Goal: Transaction & Acquisition: Download file/media

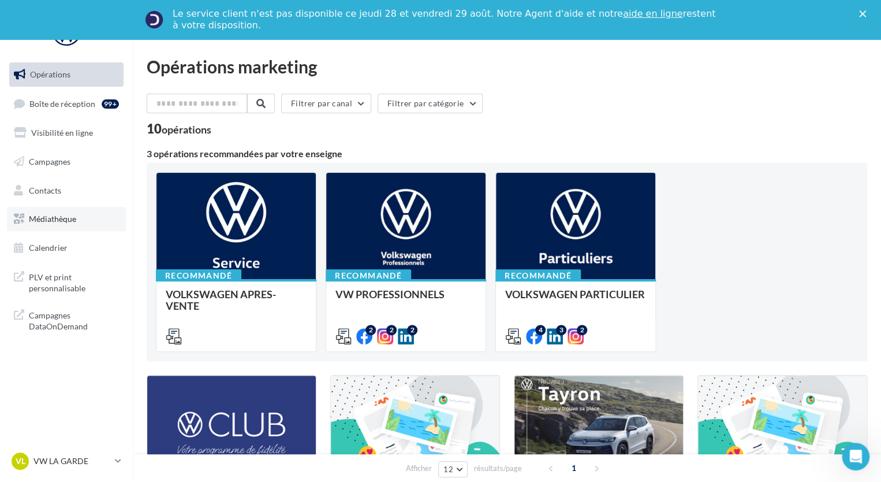
click at [76, 220] on span "Médiathèque" at bounding box center [52, 219] width 47 height 10
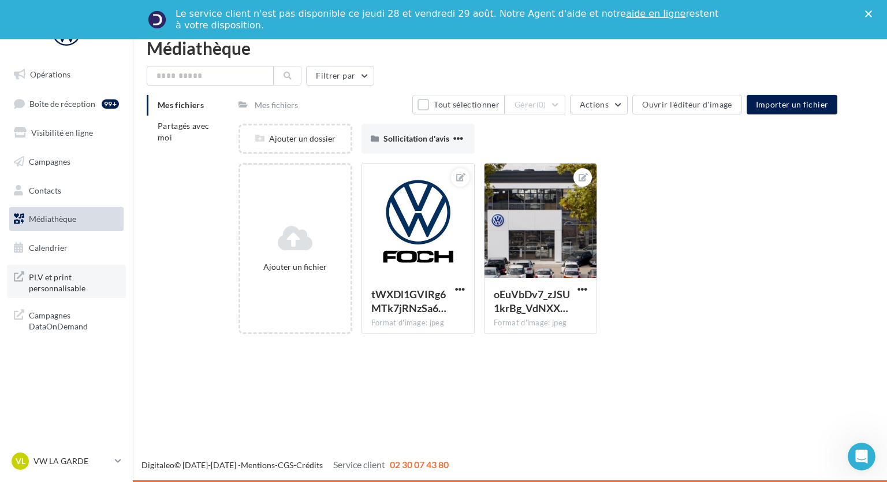
click at [62, 287] on span "PLV et print personnalisable" at bounding box center [74, 281] width 90 height 25
click at [69, 169] on link "Campagnes" at bounding box center [66, 162] width 119 height 24
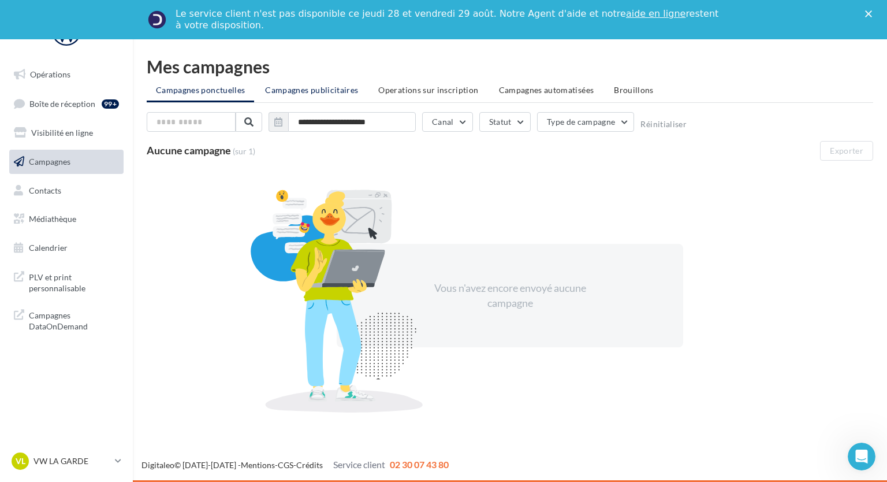
click at [340, 97] on li "Campagnes publicitaires" at bounding box center [311, 90] width 111 height 21
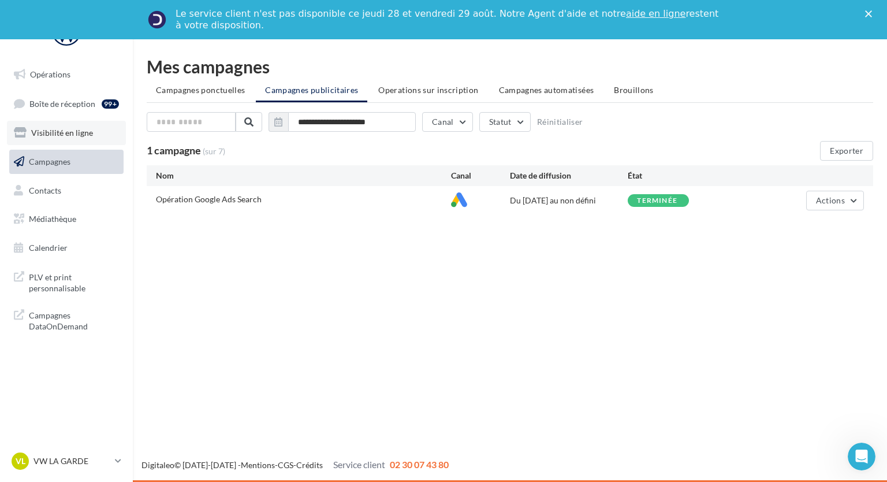
click at [92, 135] on link "Visibilité en ligne" at bounding box center [66, 133] width 119 height 24
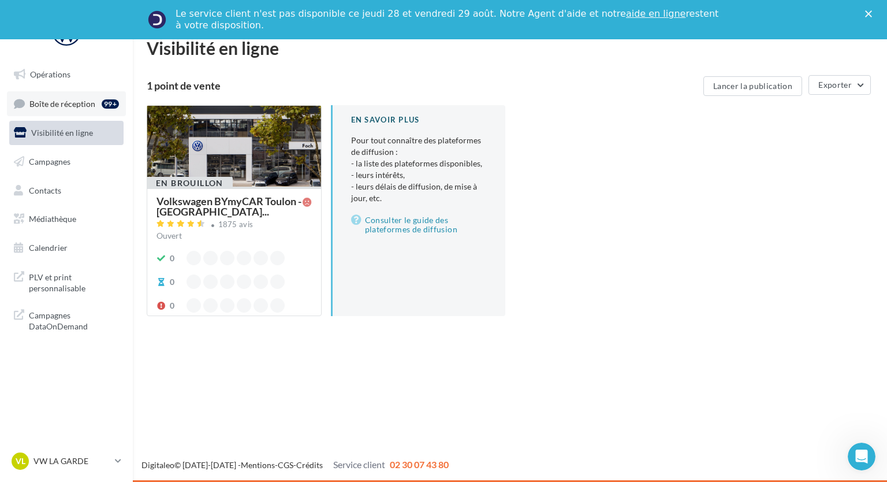
click at [69, 107] on span "Boîte de réception" at bounding box center [62, 103] width 66 height 10
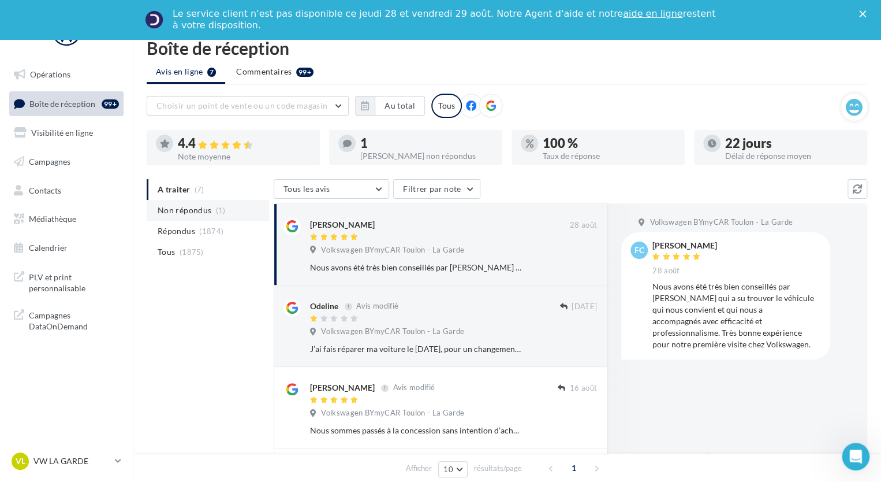
click at [178, 213] on span "Non répondus" at bounding box center [185, 210] width 54 height 12
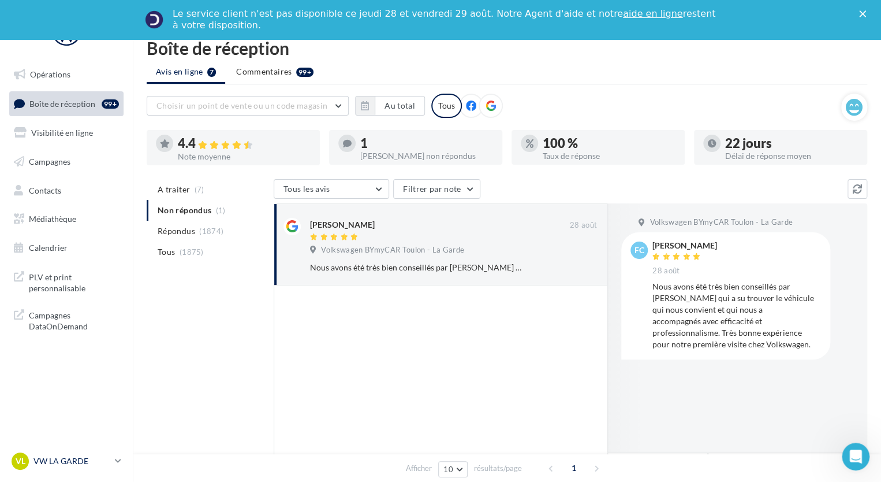
click at [121, 457] on icon at bounding box center [118, 461] width 6 height 10
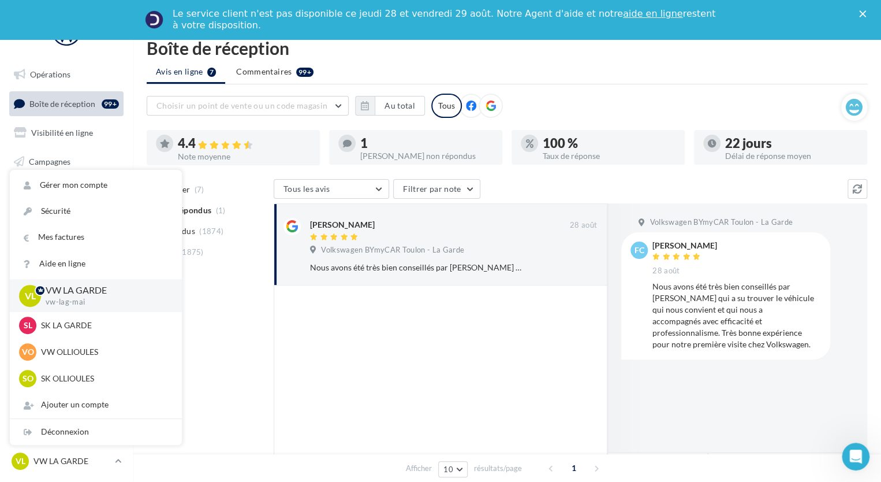
click at [221, 414] on div "A traiter (7) Non répondus (1) Répondus (1874) Tous (1875) Tous les avis Tous l…" at bounding box center [507, 392] width 721 height 427
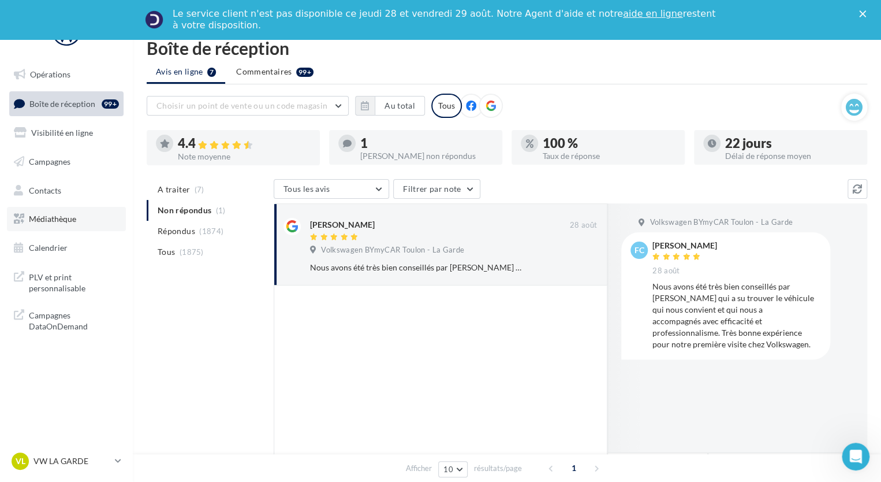
click at [64, 211] on link "Médiathèque" at bounding box center [66, 219] width 119 height 24
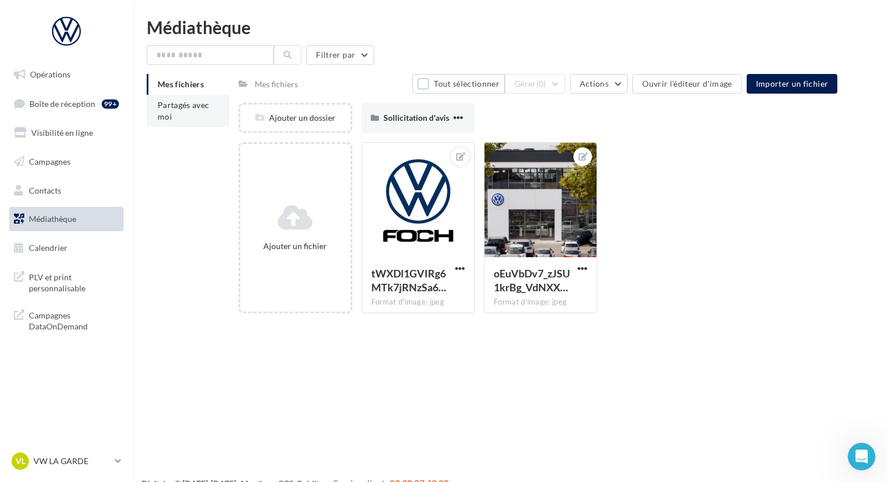
click at [173, 114] on li "Partagés avec moi" at bounding box center [188, 111] width 83 height 32
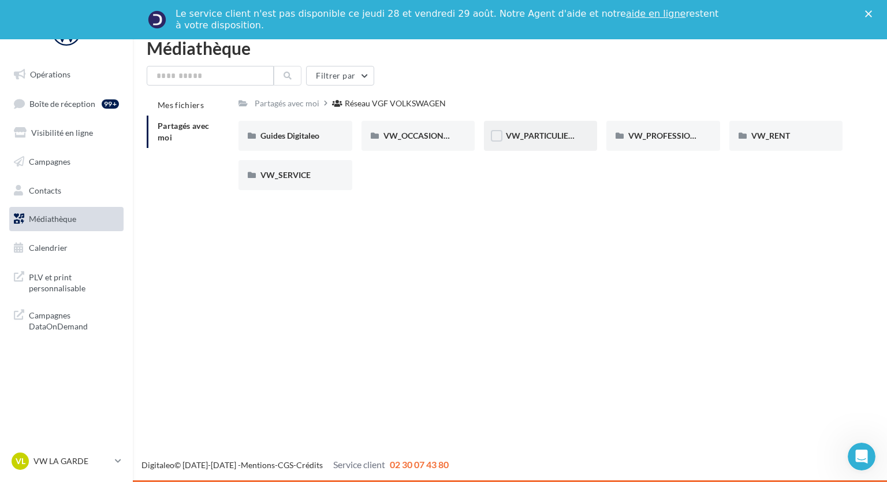
click at [518, 149] on div "VW_PARTICULIERS" at bounding box center [540, 136] width 113 height 30
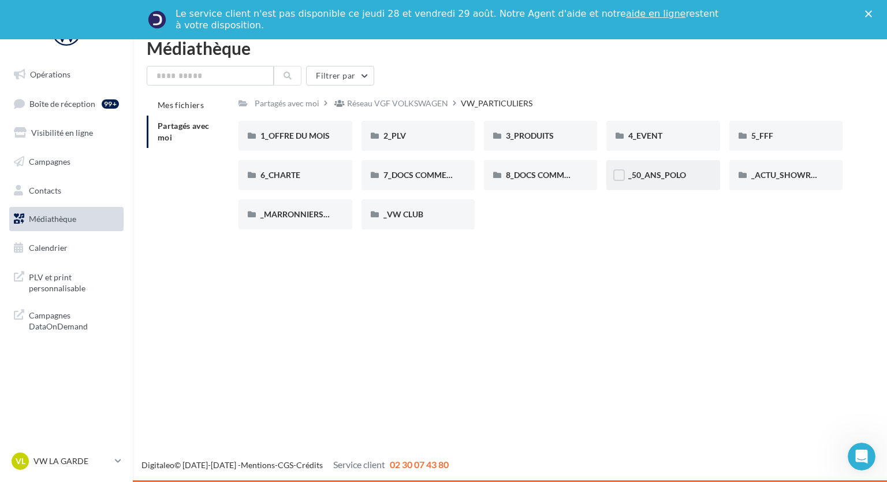
click at [644, 168] on div "_50_ANS_POLO" at bounding box center [663, 175] width 113 height 30
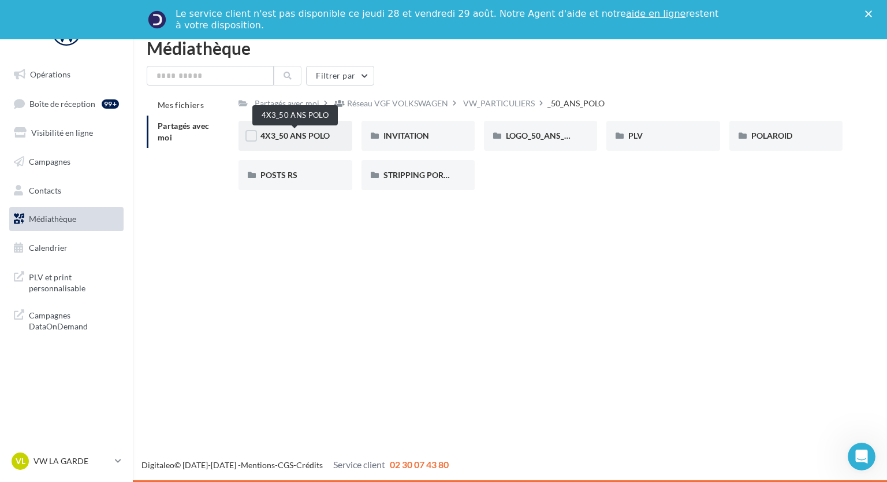
click at [327, 135] on span "4X3_50 ANS POLO" at bounding box center [295, 136] width 69 height 10
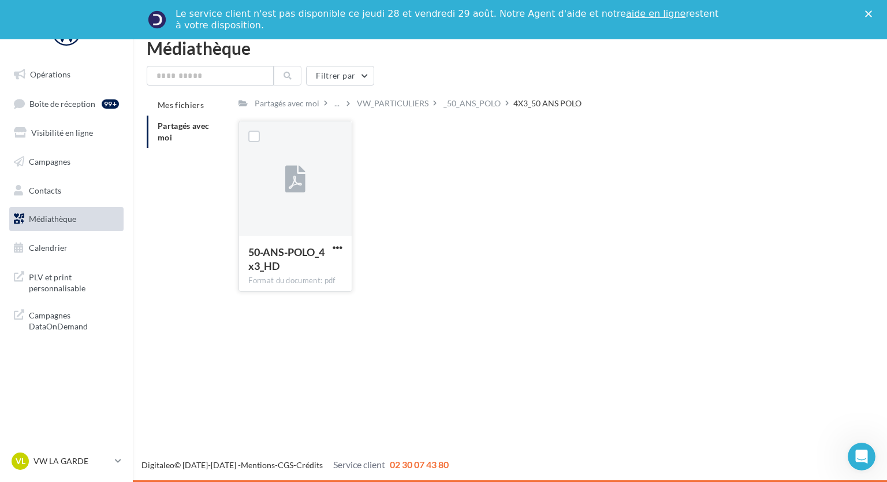
click at [326, 157] on div at bounding box center [295, 179] width 112 height 116
click at [490, 105] on div "_50_ANS_POLO" at bounding box center [472, 104] width 57 height 12
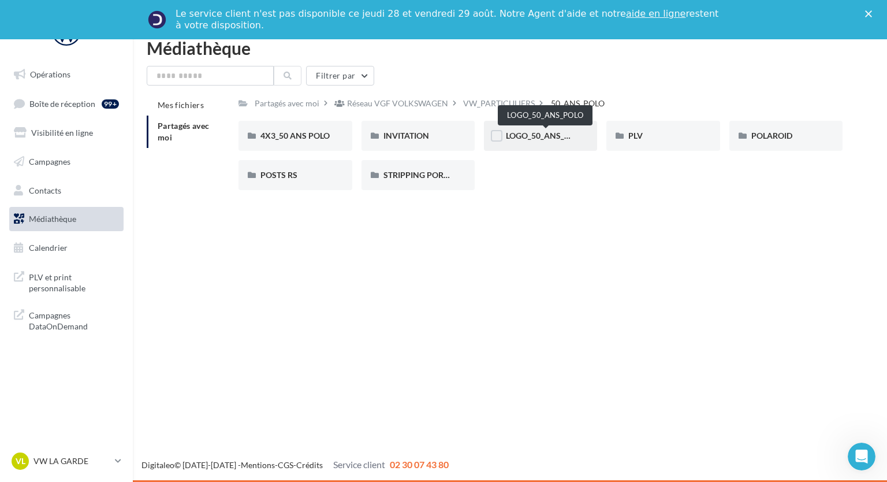
click at [522, 137] on span "LOGO_50_ANS_POLO" at bounding box center [546, 136] width 80 height 10
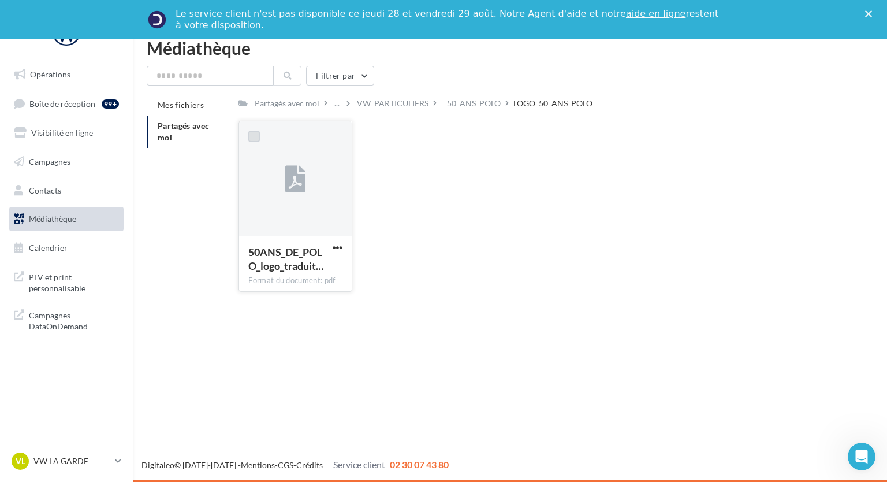
click at [254, 135] on label at bounding box center [254, 137] width 12 height 12
click at [868, 17] on div "Le service client n'est pas disponible [DATE][DATE] et [DATE] Notre Agent d'aid…" at bounding box center [443, 20] width 887 height 30
click at [868, 13] on polygon "Fermer" at bounding box center [868, 13] width 7 height 7
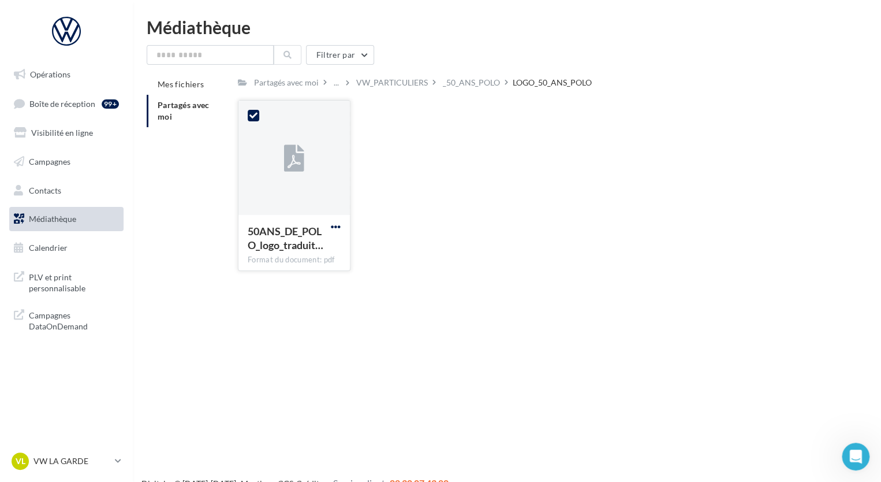
click at [337, 230] on span "button" at bounding box center [336, 227] width 10 height 10
click at [323, 246] on button "Télécharger" at bounding box center [286, 250] width 116 height 30
click at [459, 87] on div "_50_ANS_POLO" at bounding box center [471, 83] width 57 height 12
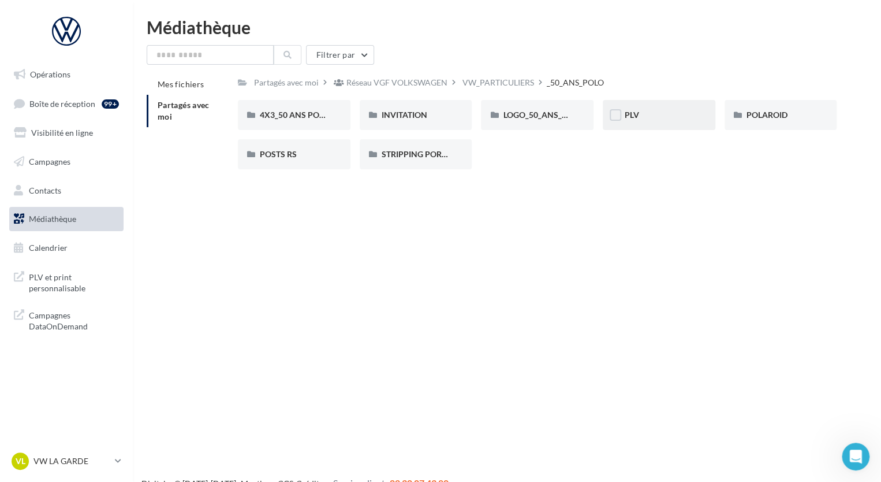
click at [656, 114] on div "PLV" at bounding box center [659, 115] width 69 height 12
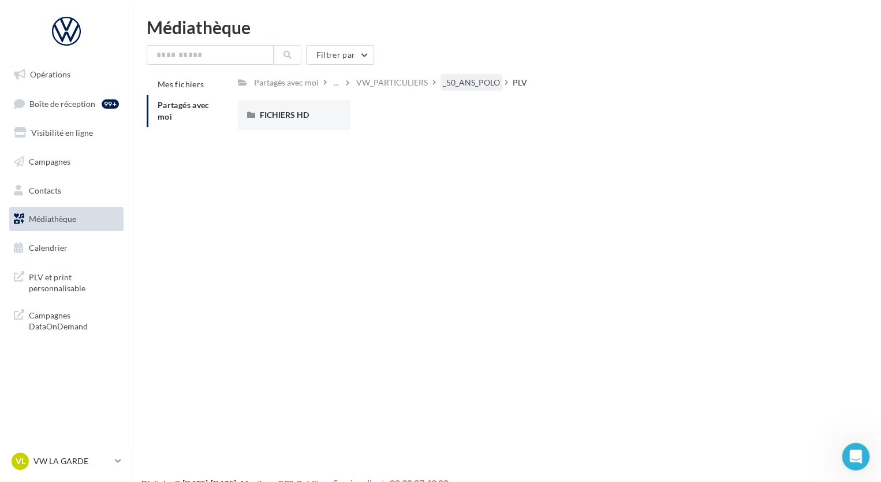
click at [466, 79] on div "_50_ANS_POLO" at bounding box center [471, 83] width 57 height 12
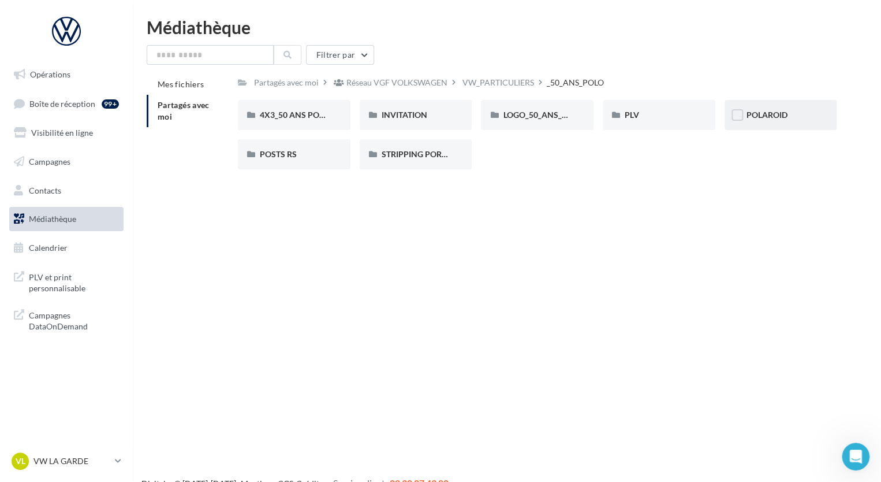
click at [793, 116] on div "POLAROID" at bounding box center [781, 115] width 69 height 12
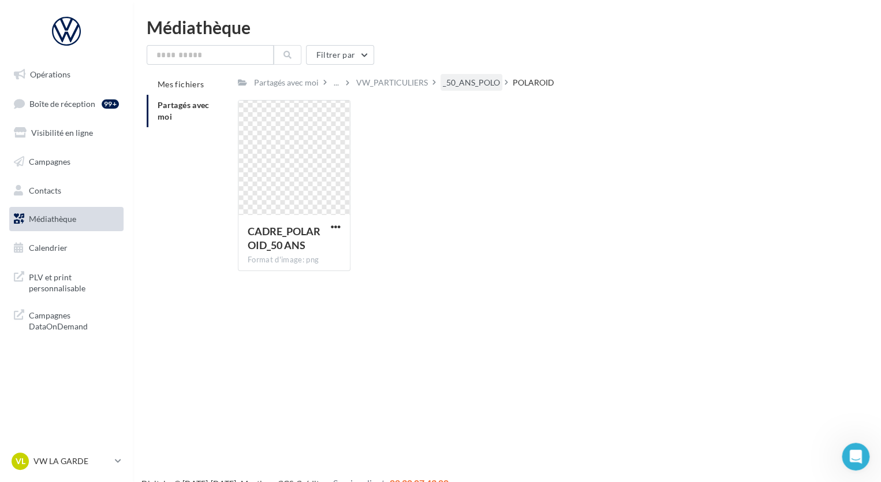
click at [467, 80] on div "_50_ANS_POLO" at bounding box center [471, 83] width 57 height 12
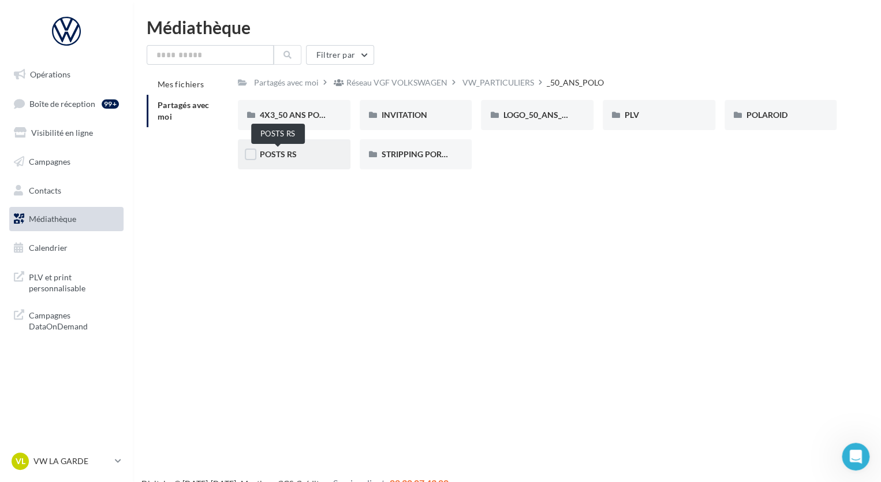
click at [291, 155] on span "POSTS RS" at bounding box center [278, 154] width 37 height 10
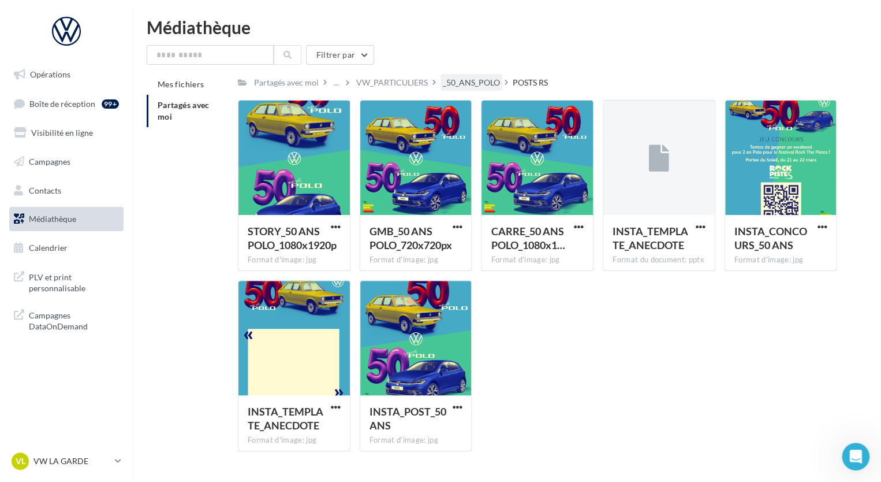
click at [459, 77] on div "_50_ANS_POLO" at bounding box center [471, 83] width 57 height 12
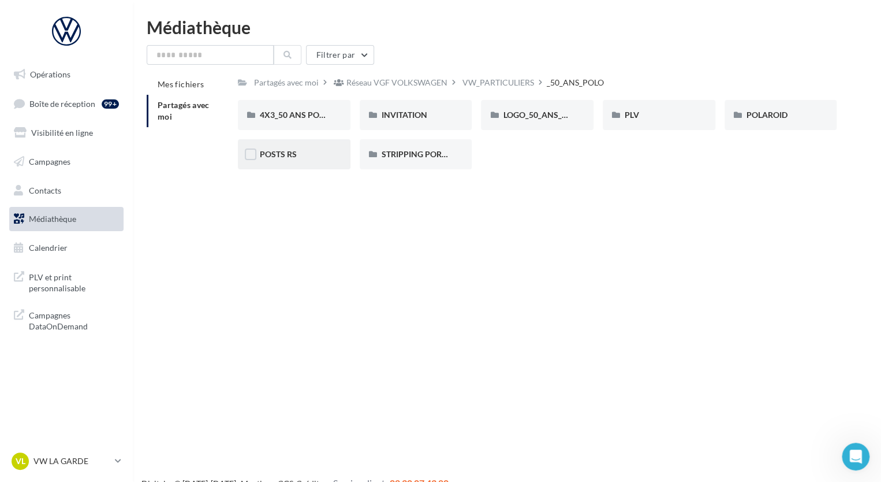
click at [263, 148] on div "POSTS RS" at bounding box center [294, 154] width 69 height 12
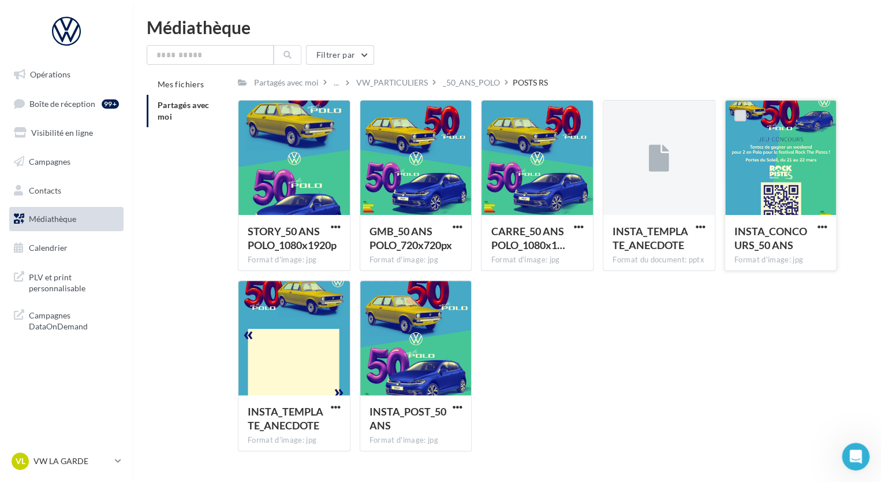
click at [742, 113] on label at bounding box center [741, 116] width 12 height 12
click at [613, 115] on label at bounding box center [619, 116] width 12 height 12
click at [495, 113] on label at bounding box center [497, 116] width 12 height 12
click at [376, 114] on label at bounding box center [376, 116] width 12 height 12
click at [254, 111] on label at bounding box center [254, 116] width 12 height 12
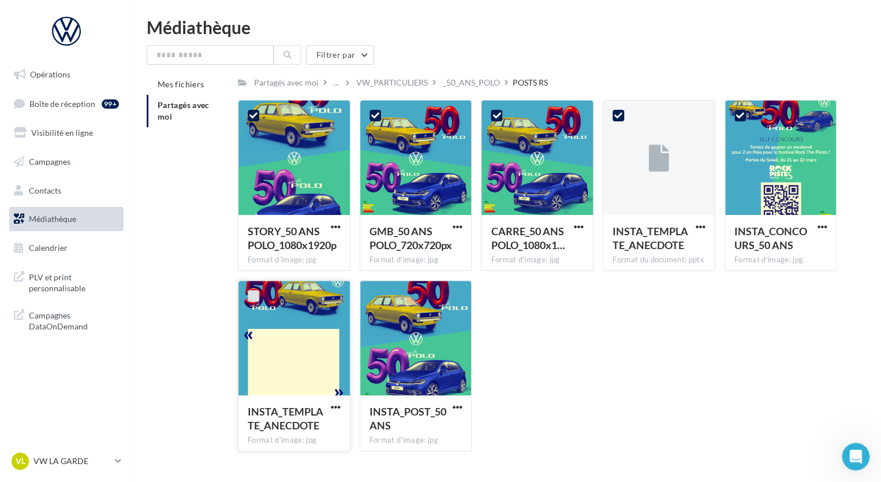
click at [251, 299] on label at bounding box center [254, 296] width 12 height 12
click at [374, 299] on label at bounding box center [376, 296] width 12 height 12
click at [456, 226] on span "button" at bounding box center [457, 227] width 10 height 10
click at [444, 248] on button "Télécharger" at bounding box center [407, 250] width 116 height 30
click at [599, 40] on div "Médiathèque Filtrer par Mes fichiers Partagés avec moi Partagés avec moi ... VW…" at bounding box center [507, 239] width 749 height 442
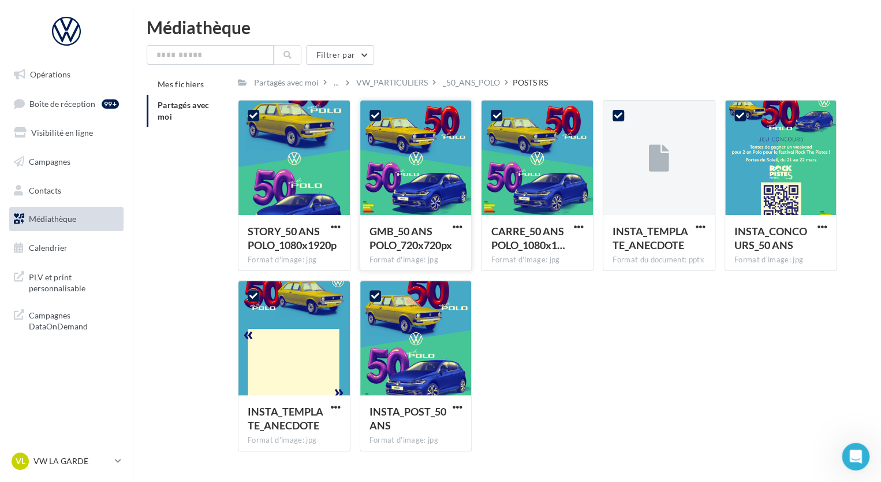
click at [371, 115] on icon at bounding box center [375, 115] width 8 height 8
click at [255, 114] on icon at bounding box center [254, 115] width 8 height 8
drag, startPoint x: 376, startPoint y: 296, endPoint x: 380, endPoint y: 226, distance: 70.6
click at [376, 296] on icon at bounding box center [375, 296] width 8 height 8
click at [255, 301] on label at bounding box center [254, 296] width 12 height 12
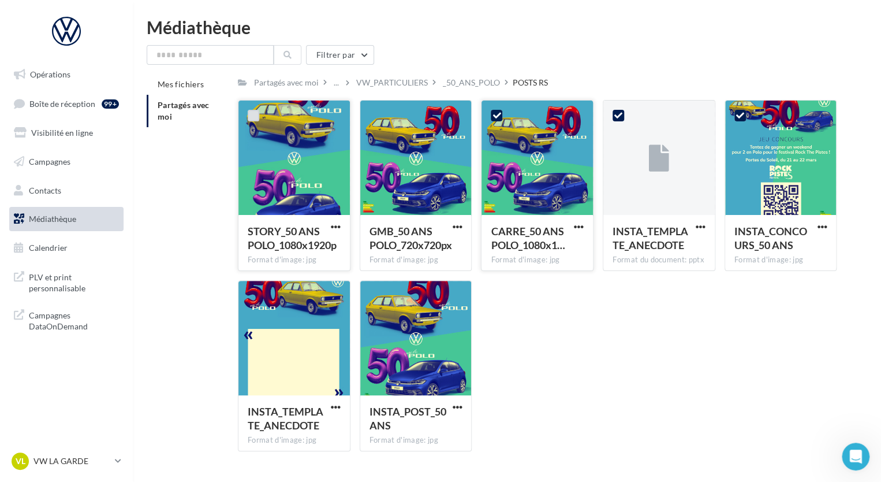
click at [496, 114] on icon at bounding box center [497, 115] width 8 height 8
click at [615, 114] on icon at bounding box center [619, 115] width 8 height 8
click at [742, 116] on icon at bounding box center [741, 115] width 8 height 8
click at [576, 225] on span "button" at bounding box center [579, 227] width 10 height 10
click at [547, 257] on button "Télécharger" at bounding box center [529, 250] width 116 height 30
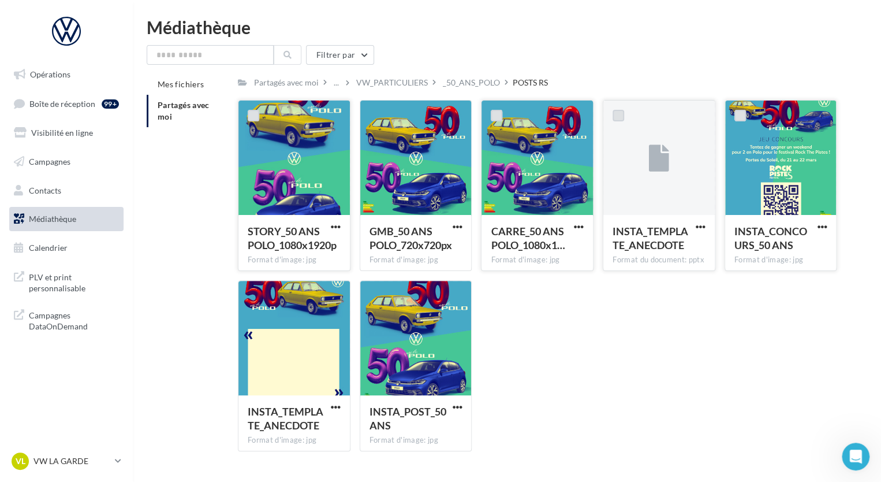
click at [662, 49] on div "Filtrer par" at bounding box center [507, 55] width 721 height 20
click at [439, 367] on div at bounding box center [415, 339] width 111 height 116
click at [459, 410] on span "button" at bounding box center [457, 407] width 10 height 10
click at [519, 369] on div "STORY_50 ANS POLO_1080x1920p Format d'image: jpg STORY_50 ANS POLO_1080x1920p G…" at bounding box center [542, 280] width 608 height 360
click at [460, 226] on span "button" at bounding box center [457, 227] width 10 height 10
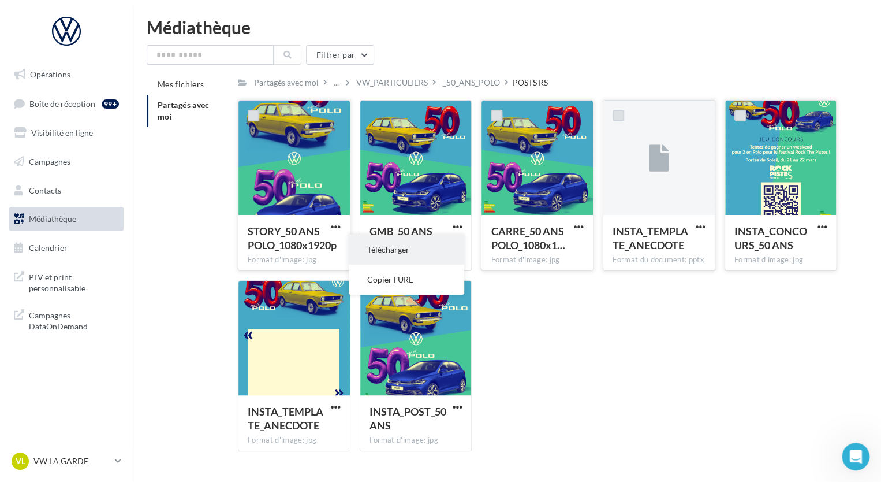
click at [427, 255] on button "Télécharger" at bounding box center [407, 250] width 116 height 30
click at [827, 229] on span "button" at bounding box center [822, 227] width 10 height 10
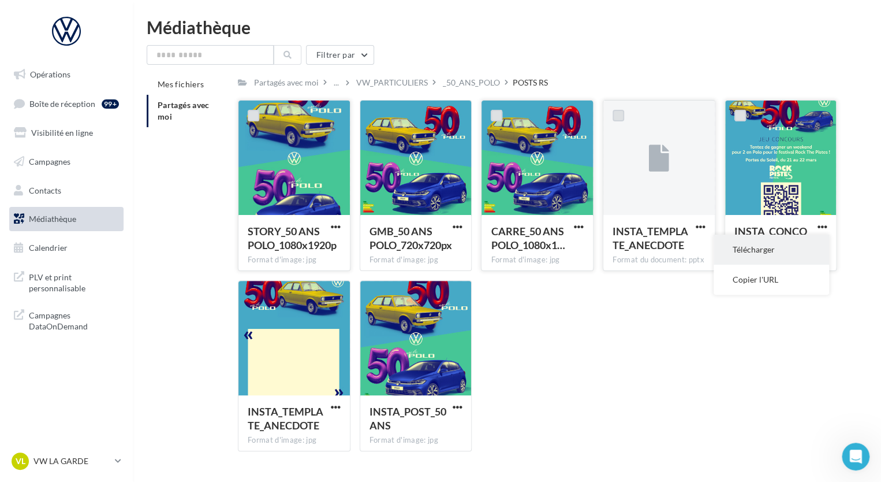
click at [787, 246] on button "Télécharger" at bounding box center [772, 250] width 116 height 30
click at [339, 231] on span "button" at bounding box center [336, 227] width 10 height 10
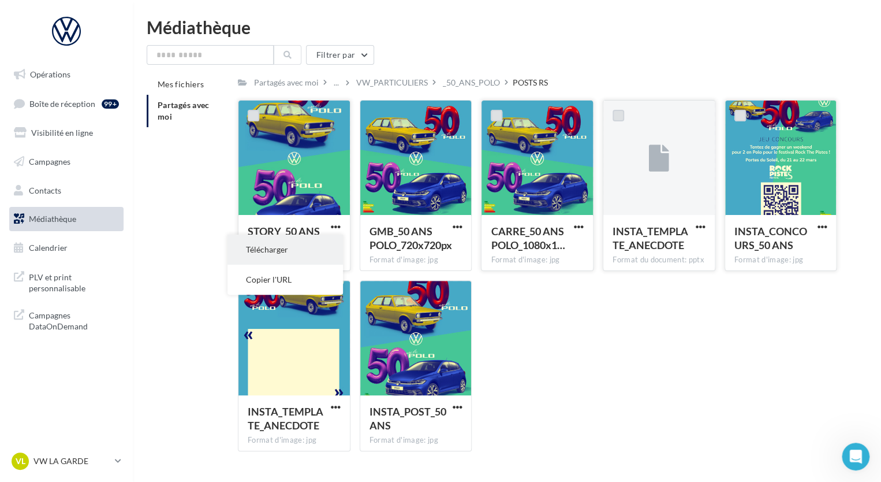
click at [323, 250] on button "Télécharger" at bounding box center [286, 250] width 116 height 30
click at [478, 87] on div "_50_ANS_POLO" at bounding box center [471, 83] width 57 height 12
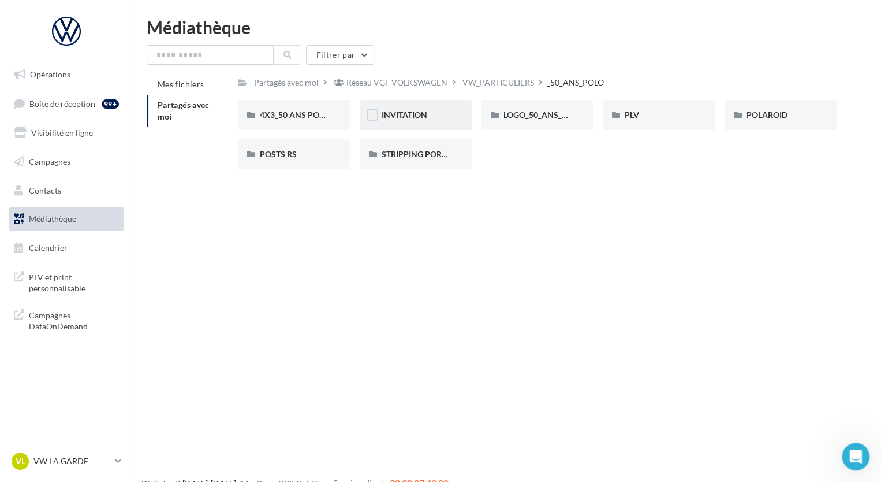
click at [402, 121] on div "INVITATION" at bounding box center [416, 115] width 69 height 12
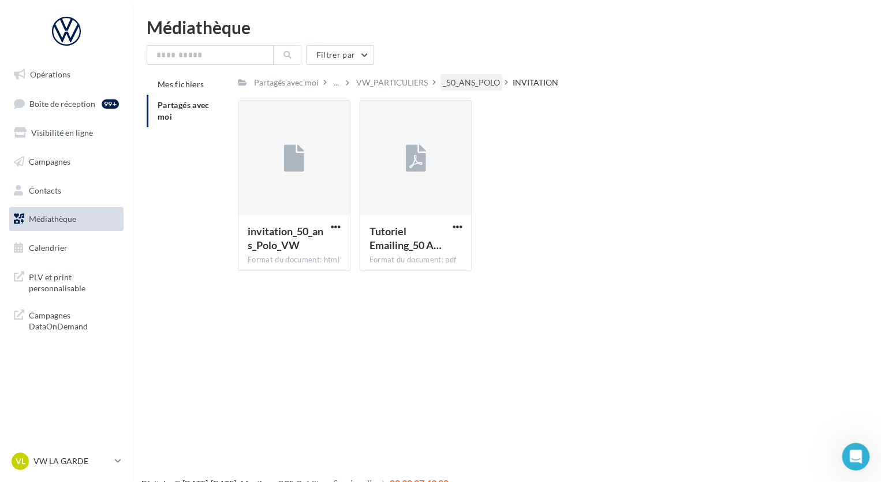
click at [472, 79] on div "_50_ANS_POLO" at bounding box center [471, 83] width 57 height 12
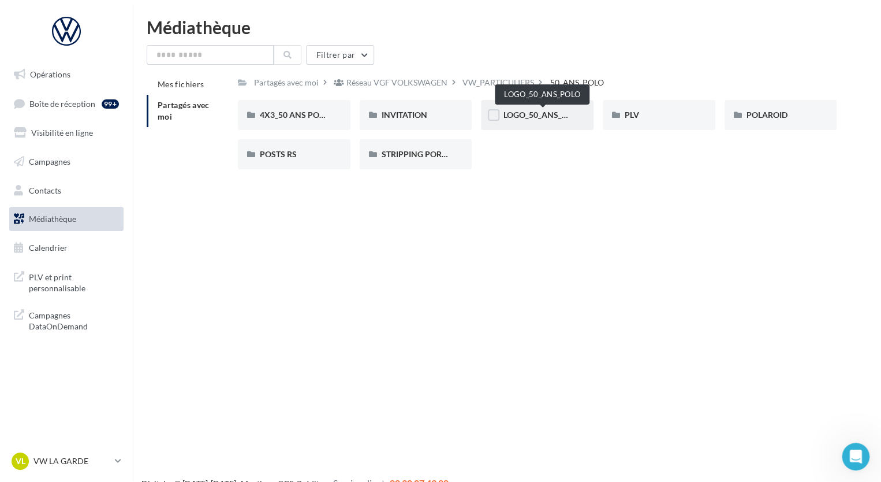
click at [531, 117] on span "LOGO_50_ANS_POLO" at bounding box center [543, 115] width 80 height 10
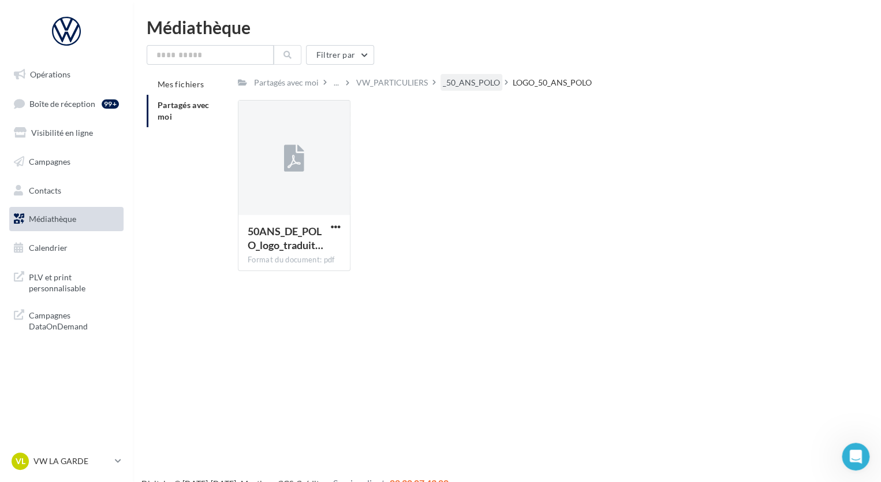
click at [480, 81] on div "_50_ANS_POLO" at bounding box center [471, 83] width 57 height 12
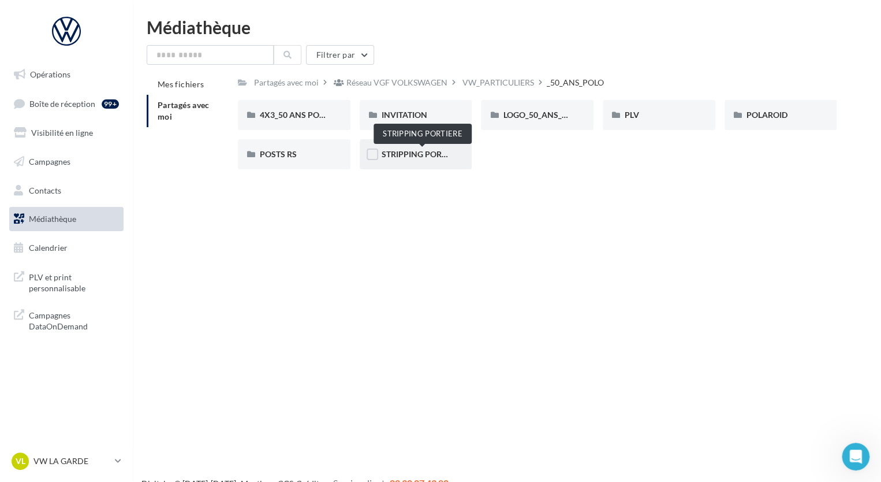
click at [444, 155] on span "STRIPPING PORTIERE" at bounding box center [422, 154] width 81 height 10
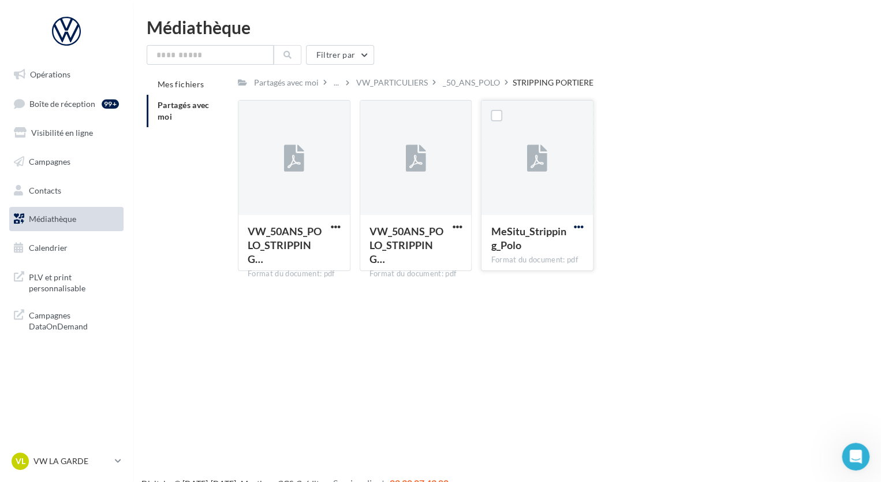
click at [581, 225] on span "button" at bounding box center [579, 227] width 10 height 10
click at [555, 246] on button "Télécharger" at bounding box center [529, 250] width 116 height 30
click at [453, 225] on span "button" at bounding box center [457, 227] width 10 height 10
click at [442, 241] on button "Télécharger" at bounding box center [407, 250] width 116 height 30
click at [474, 84] on div "_50_ANS_POLO" at bounding box center [471, 83] width 57 height 12
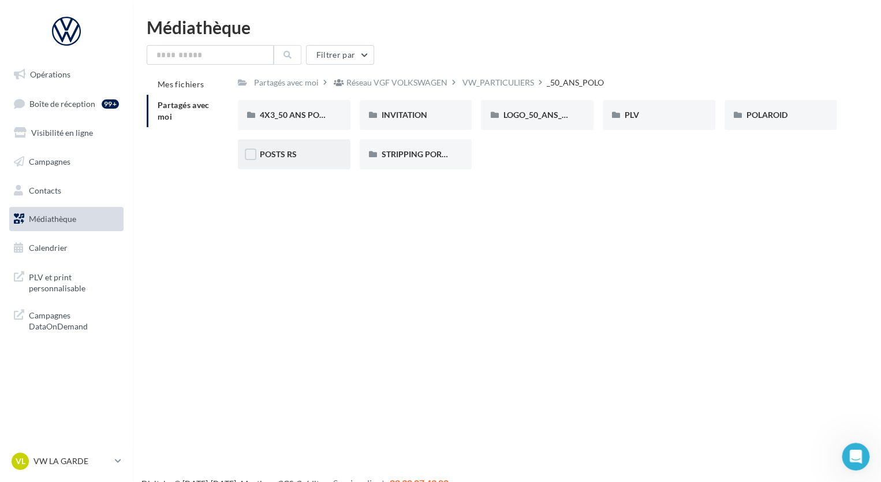
click at [297, 158] on div "POSTS RS" at bounding box center [294, 154] width 69 height 12
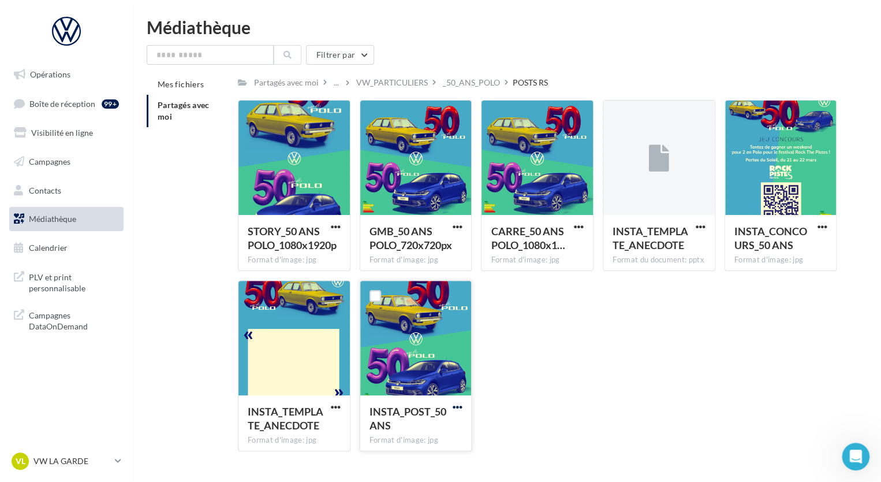
click at [459, 410] on span "button" at bounding box center [457, 407] width 10 height 10
click at [422, 437] on button "Télécharger" at bounding box center [407, 430] width 116 height 30
click at [520, 22] on div "Médiathèque" at bounding box center [507, 26] width 721 height 17
click at [339, 405] on span "button" at bounding box center [336, 407] width 10 height 10
click at [315, 434] on button "Télécharger" at bounding box center [286, 430] width 116 height 30
